Goal: Obtain resource: Obtain resource

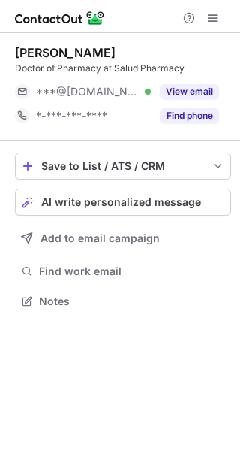
scroll to position [290, 240]
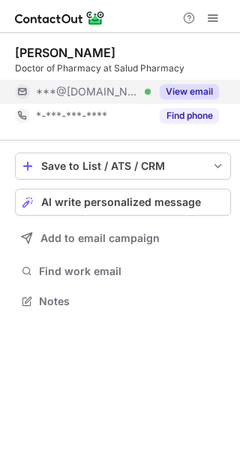
click at [179, 89] on button "View email" at bounding box center [189, 91] width 59 height 15
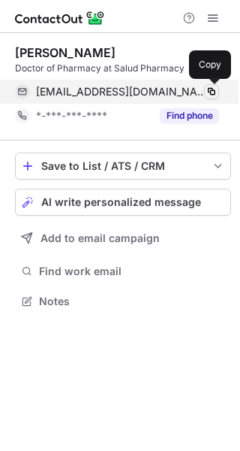
click at [211, 89] on span at bounding box center [212, 92] width 12 height 12
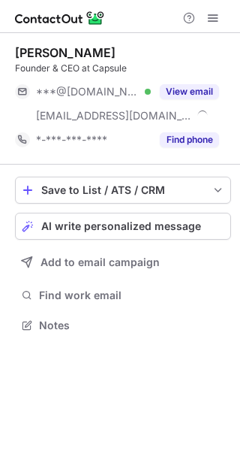
scroll to position [314, 240]
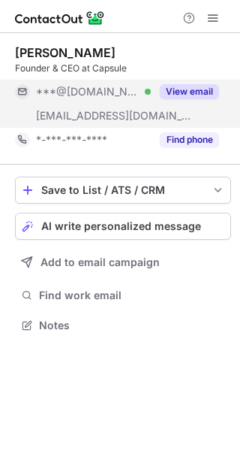
click at [188, 89] on button "View email" at bounding box center [189, 91] width 59 height 15
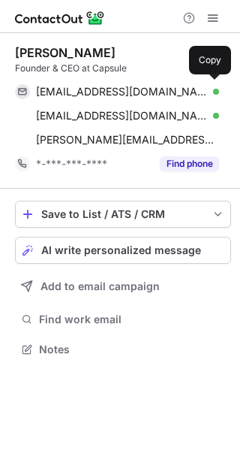
scroll to position [338, 240]
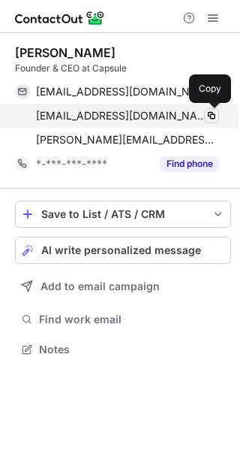
click at [211, 113] on span at bounding box center [212, 116] width 12 height 12
